Goal: Transaction & Acquisition: Purchase product/service

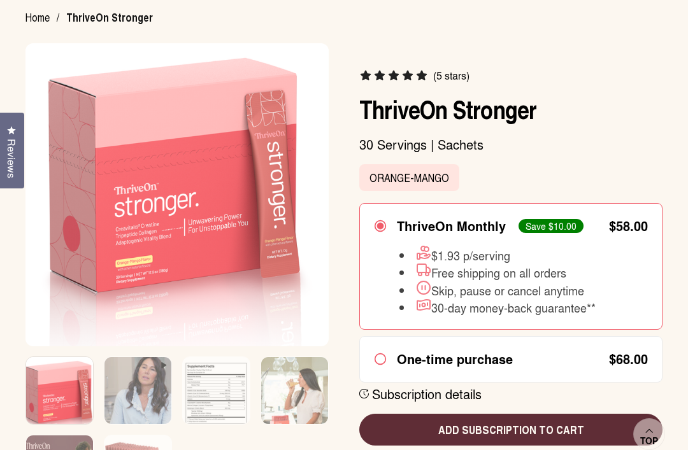
scroll to position [131, 0]
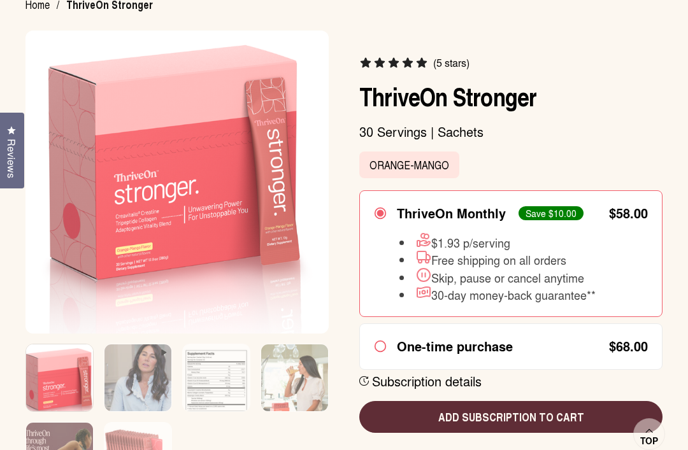
click at [591, 416] on span "Add subscription to cart" at bounding box center [510, 417] width 283 height 17
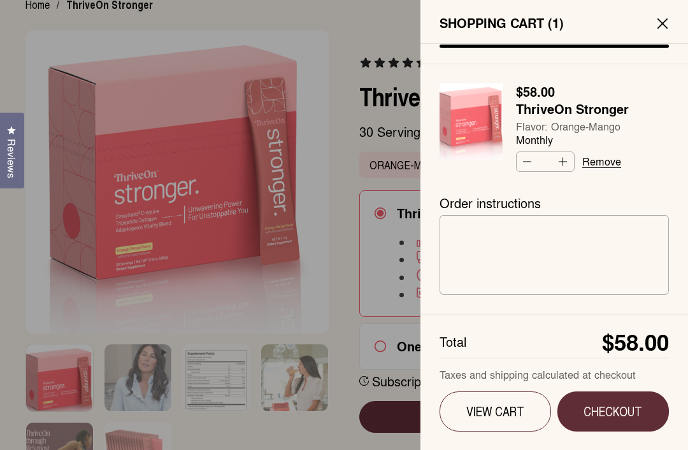
scroll to position [172, 0]
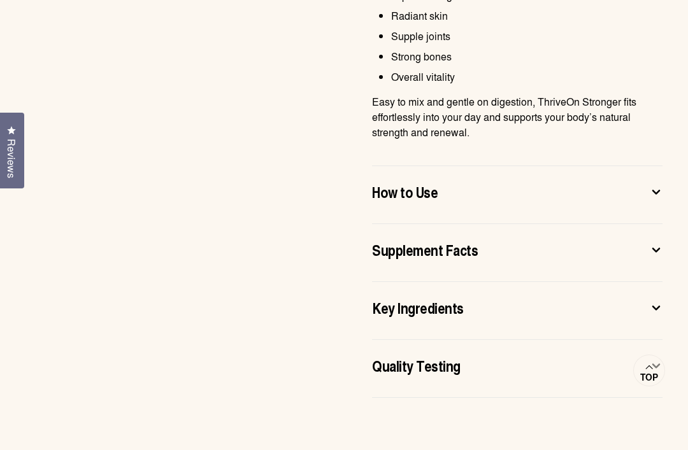
scroll to position [874, 0]
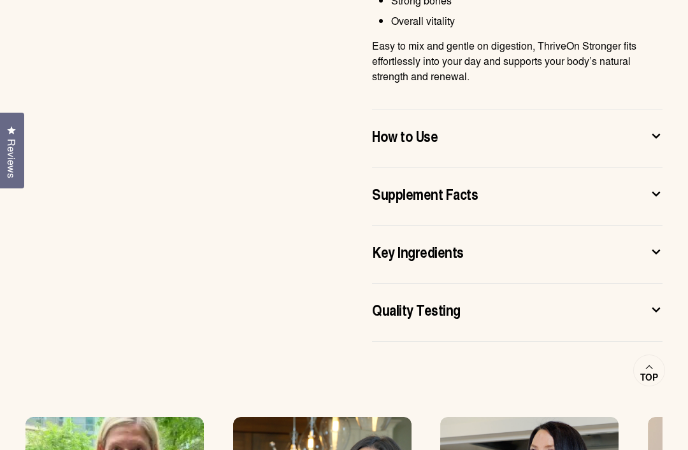
click at [660, 197] on icon at bounding box center [655, 193] width 13 height 13
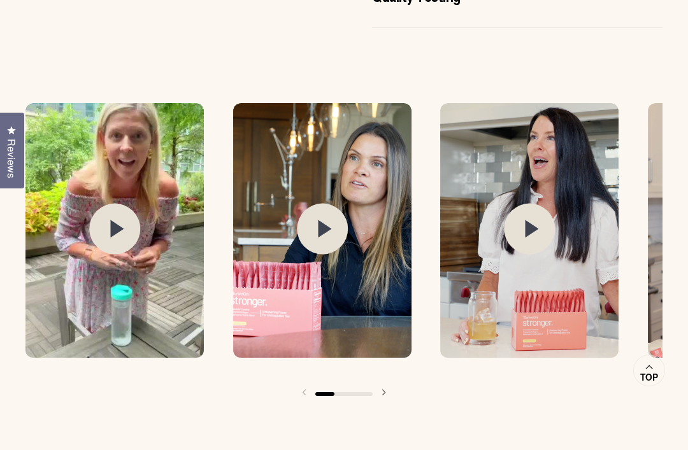
scroll to position [1282, 0]
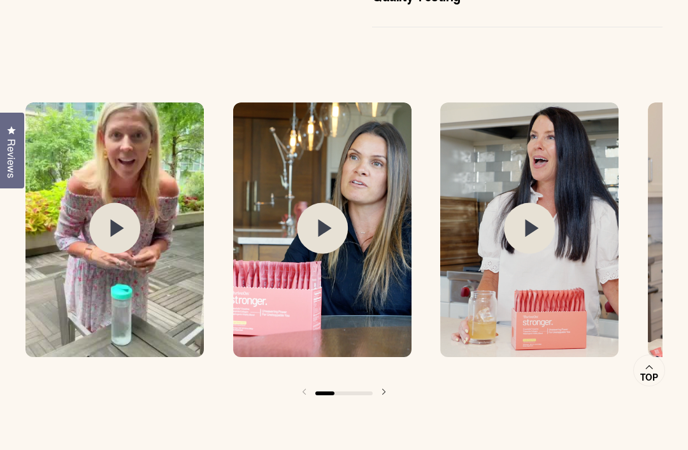
click at [124, 224] on circle at bounding box center [114, 228] width 51 height 51
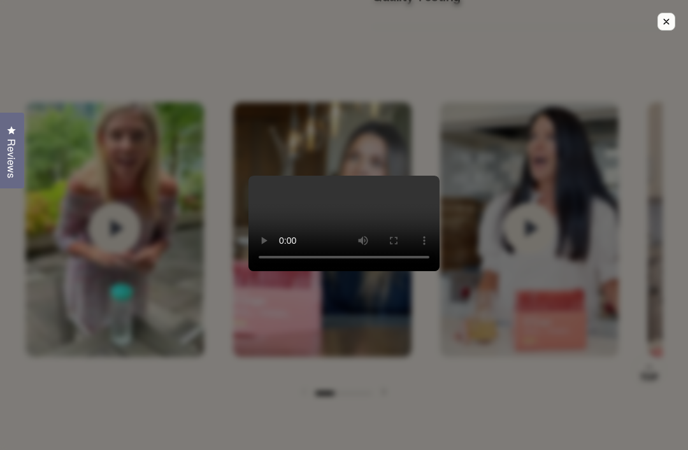
click at [337, 241] on video at bounding box center [343, 224] width 191 height 96
click at [667, 18] on icon "Close modal." at bounding box center [665, 21] width 11 height 11
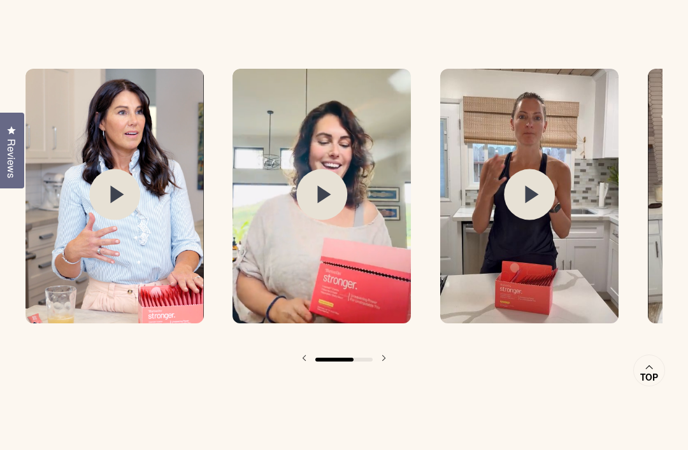
scroll to position [0, 622]
click at [323, 199] on icon at bounding box center [324, 195] width 13 height 18
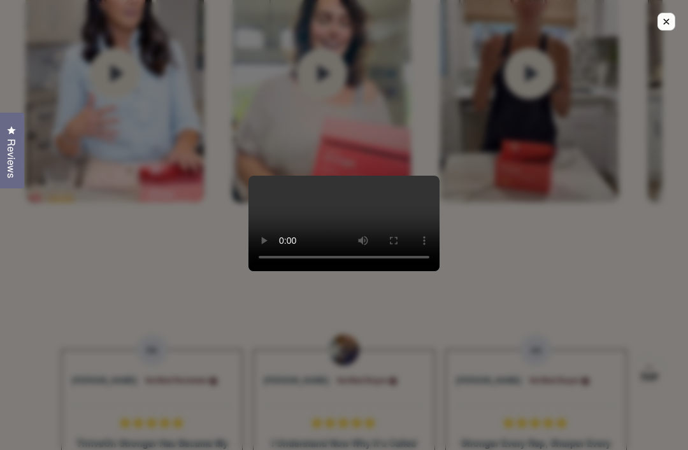
scroll to position [1438, 0]
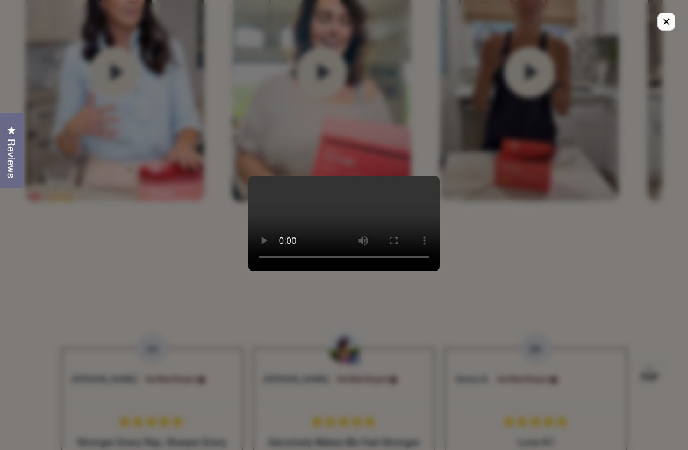
click at [659, 25] on button "Close modal." at bounding box center [666, 22] width 18 height 18
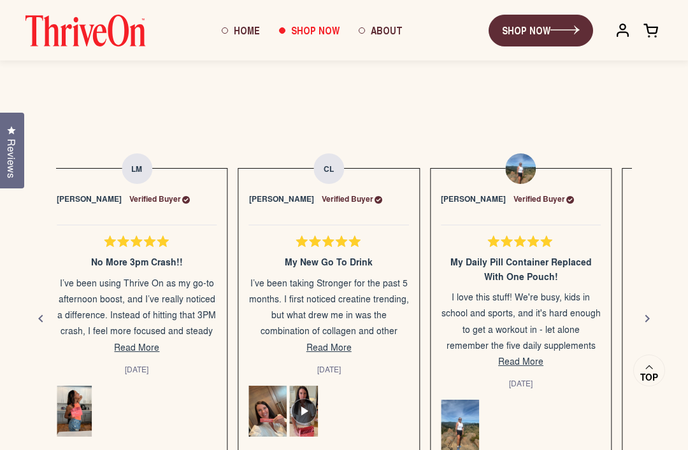
scroll to position [1618, 0]
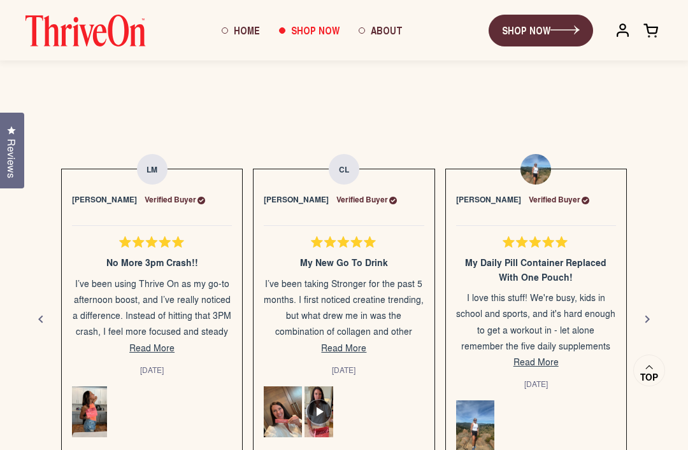
click at [351, 354] on span "Read More" at bounding box center [343, 347] width 45 height 13
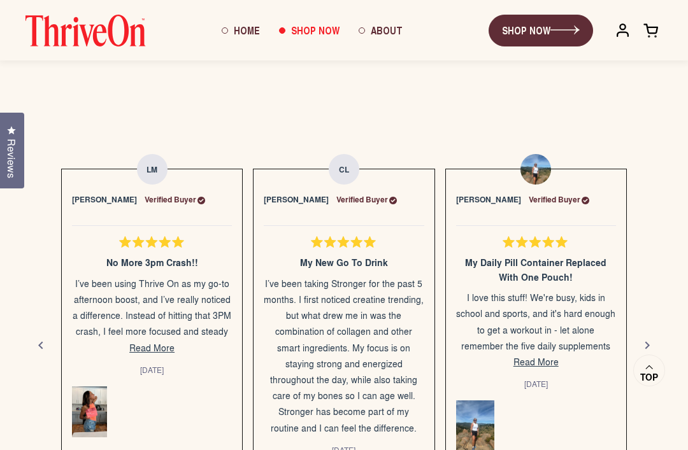
click at [547, 362] on span "Read More" at bounding box center [535, 361] width 45 height 13
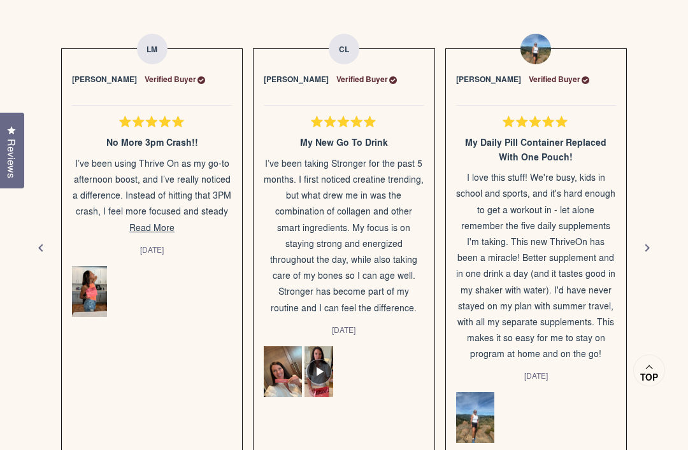
scroll to position [1739, 0]
click at [658, 249] on button "Next" at bounding box center [647, 247] width 31 height 31
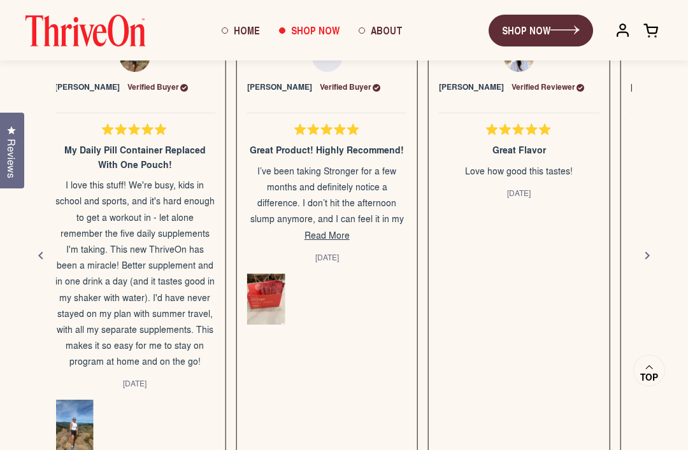
scroll to position [1732, 0]
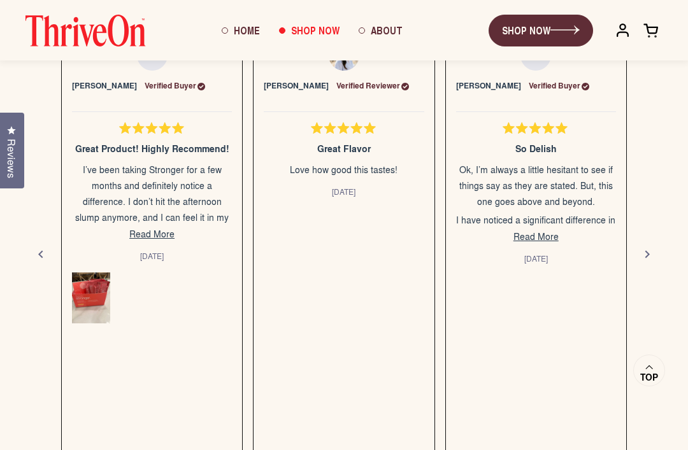
click at [158, 237] on span "Read More" at bounding box center [151, 233] width 45 height 13
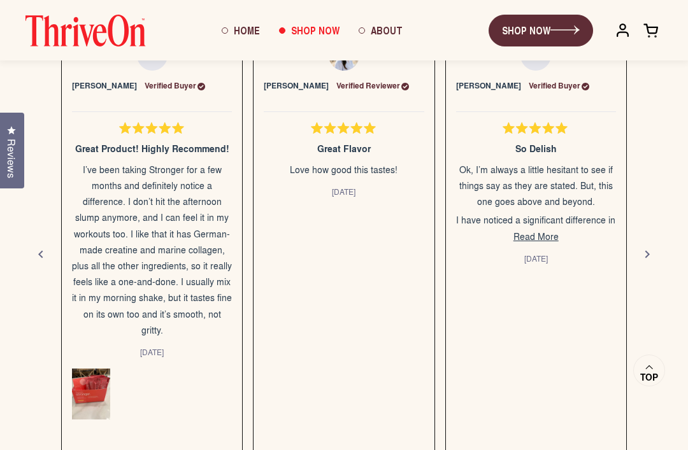
click at [644, 250] on div "Next" at bounding box center [646, 254] width 15 height 15
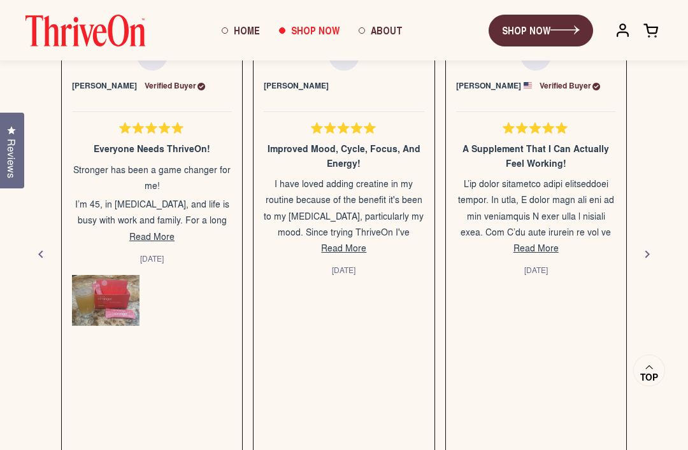
click at [350, 240] on button "Read More" at bounding box center [344, 248] width 160 height 16
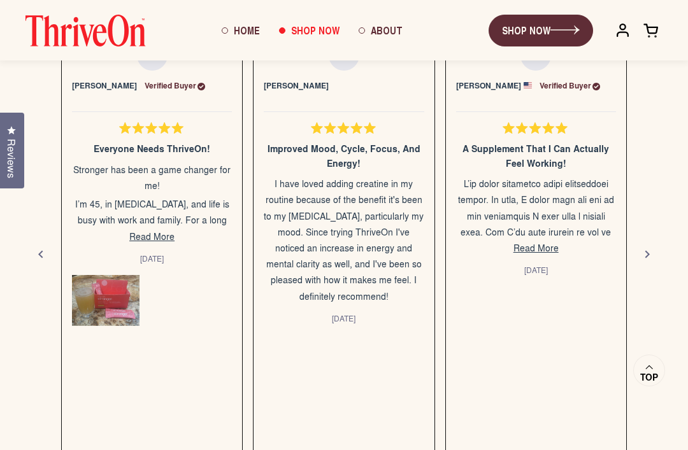
click at [160, 241] on span "Read More" at bounding box center [151, 236] width 45 height 13
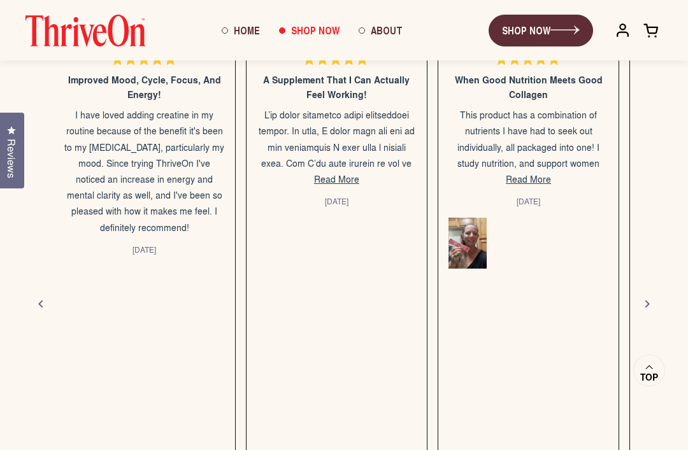
scroll to position [1801, 0]
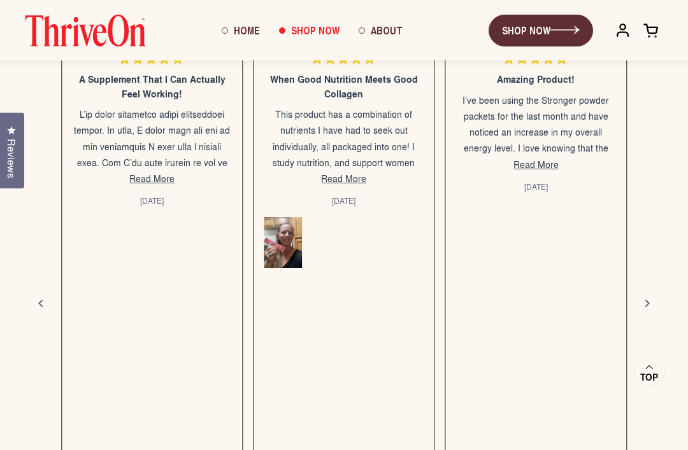
click at [159, 186] on button "Read More" at bounding box center [152, 179] width 160 height 16
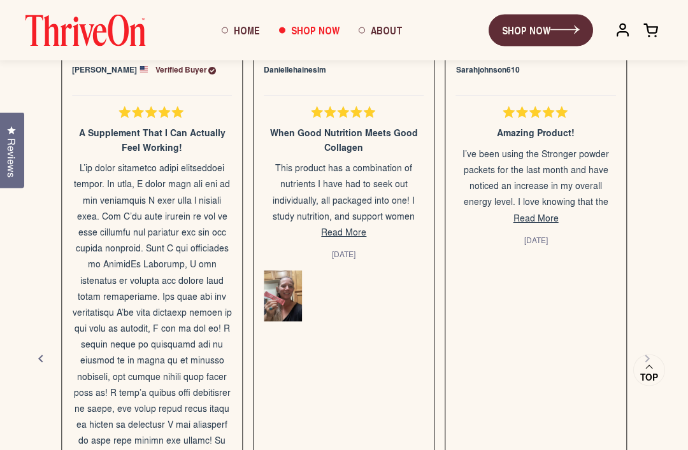
scroll to position [1695, 0]
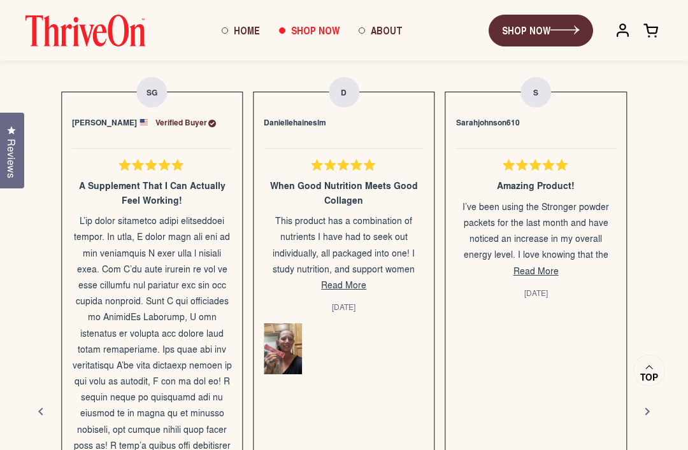
click at [358, 289] on span "Read More" at bounding box center [343, 284] width 45 height 13
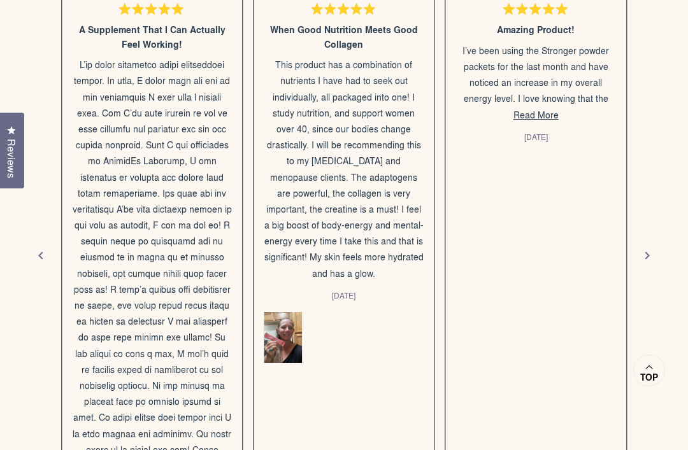
scroll to position [1851, 0]
click at [534, 117] on span "Read More" at bounding box center [535, 114] width 45 height 13
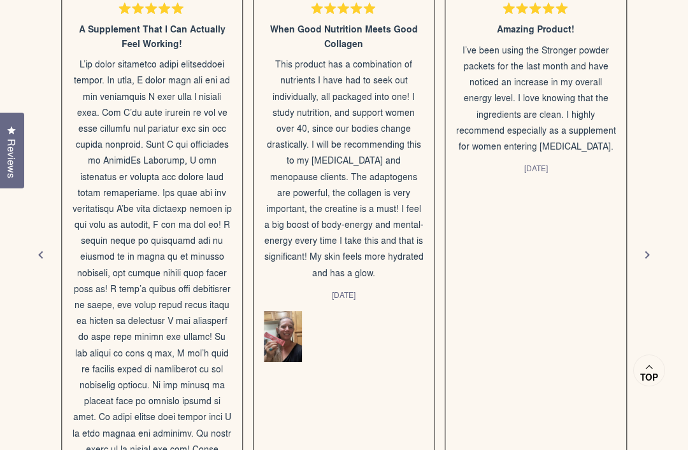
click at [649, 248] on div "Next" at bounding box center [646, 255] width 15 height 15
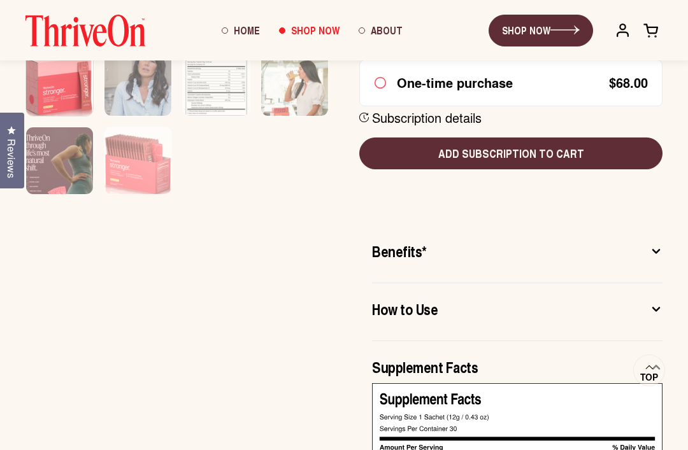
scroll to position [0, 0]
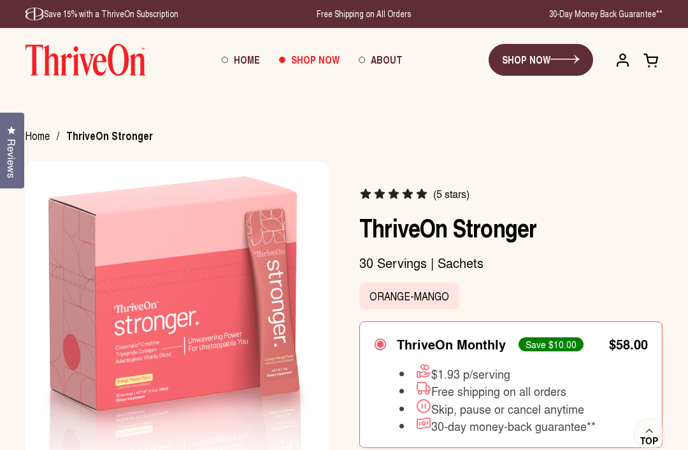
click at [251, 63] on span "Home" at bounding box center [247, 59] width 26 height 15
